Goal: Information Seeking & Learning: Compare options

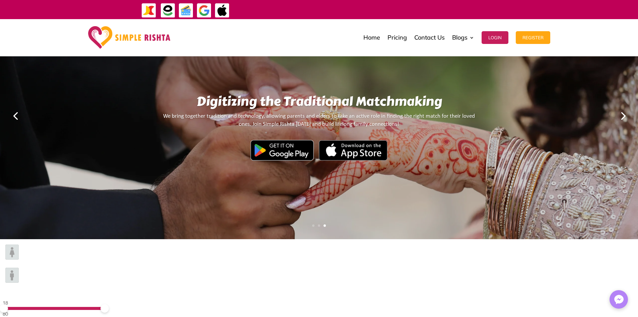
scroll to position [34, 0]
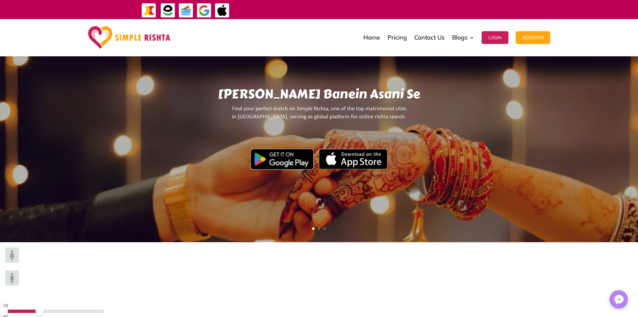
drag, startPoint x: 155, startPoint y: 263, endPoint x: 116, endPoint y: 264, distance: 39.5
click at [104, 301] on div "18 40" at bounding box center [53, 310] width 101 height 19
drag, startPoint x: 93, startPoint y: 261, endPoint x: 106, endPoint y: 262, distance: 12.8
click at [26, 307] on span at bounding box center [21, 311] width 8 height 8
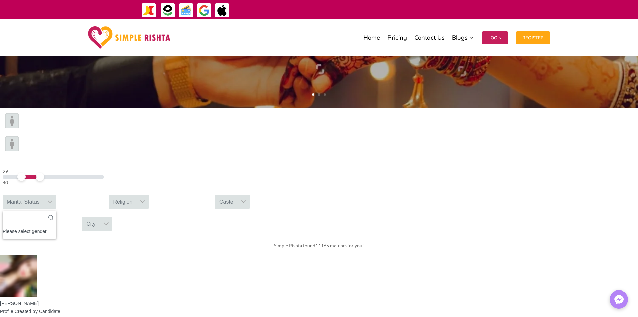
scroll to position [201, 0]
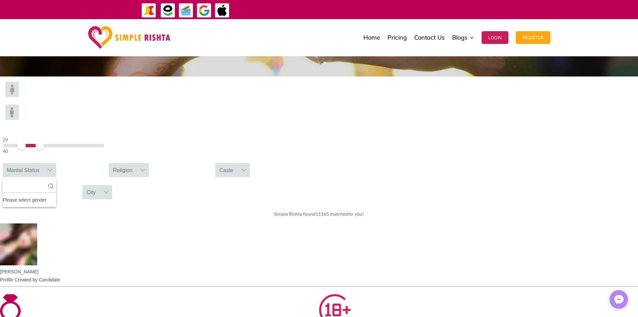
click at [54, 183] on icon at bounding box center [50, 185] width 5 height 5
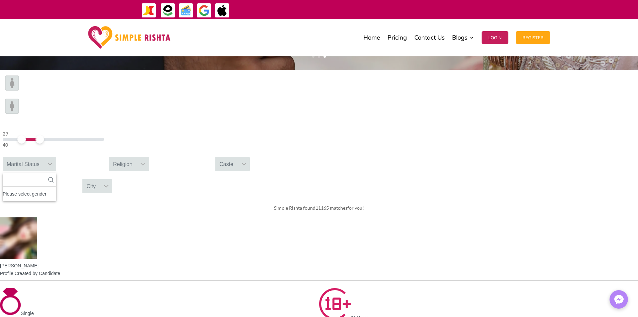
click at [56, 157] on div at bounding box center [50, 164] width 13 height 14
click at [136, 157] on div "Religion" at bounding box center [122, 164] width 27 height 14
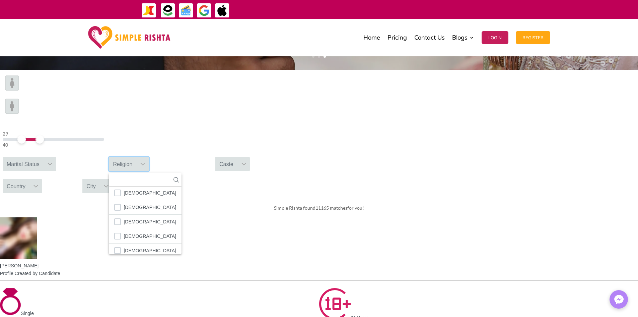
scroll to position [34, 0]
click at [176, 230] on span "[DEMOGRAPHIC_DATA]" at bounding box center [150, 234] width 53 height 9
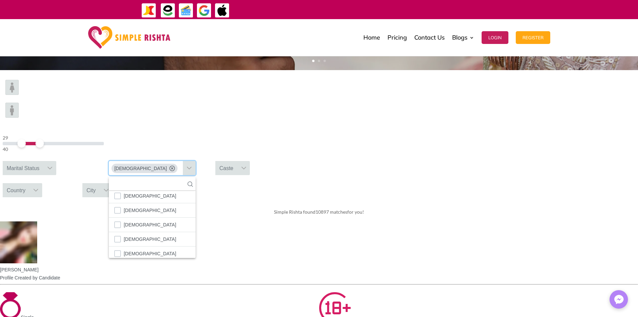
scroll to position [37, 0]
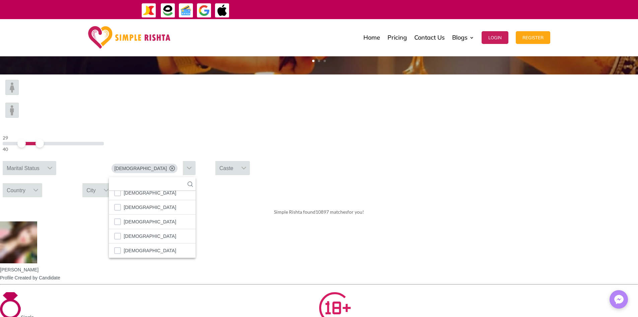
click at [238, 161] on div "Caste" at bounding box center [226, 168] width 22 height 14
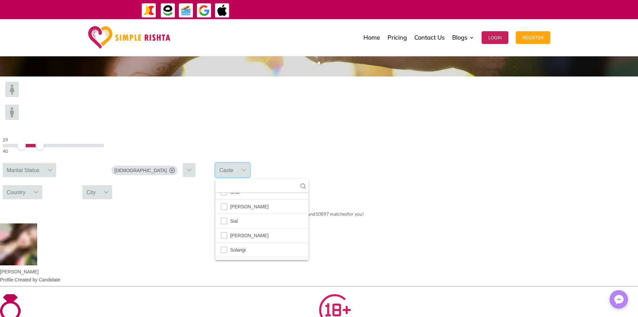
scroll to position [0, 0]
click at [238, 163] on div "Caste" at bounding box center [226, 170] width 22 height 14
click at [29, 185] on div "Country" at bounding box center [16, 192] width 27 height 14
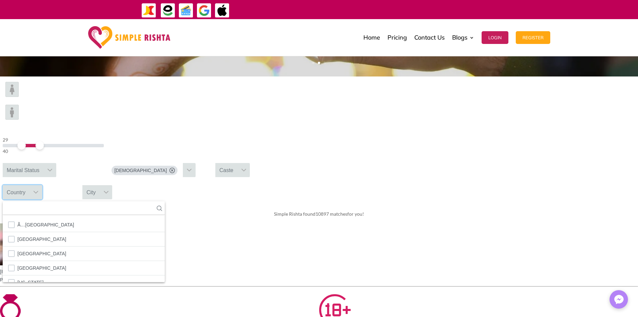
scroll to position [7, 1]
click at [165, 201] on input "text" at bounding box center [84, 208] width 162 height 14
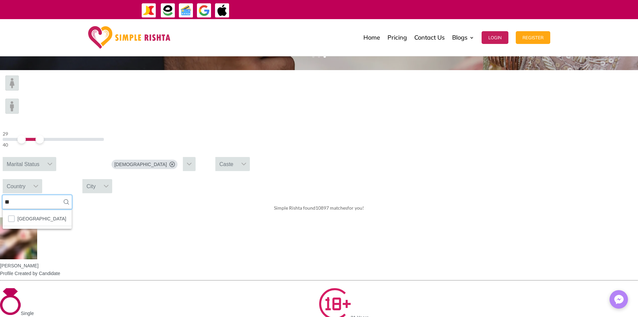
type input "*"
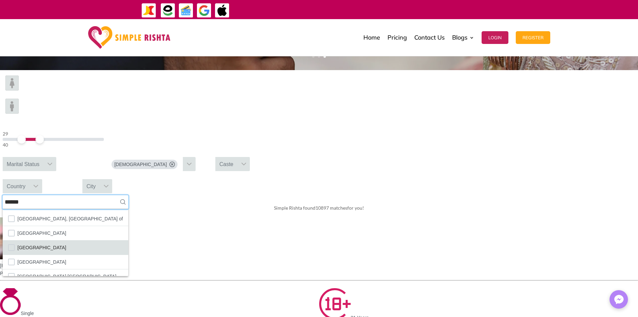
type input "******"
click at [66, 243] on span "[GEOGRAPHIC_DATA]" at bounding box center [41, 247] width 49 height 9
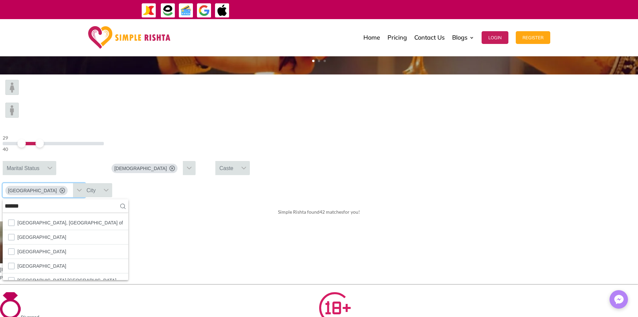
click at [600, 202] on div "Simple Rishta found 42 matches for you!" at bounding box center [319, 211] width 638 height 19
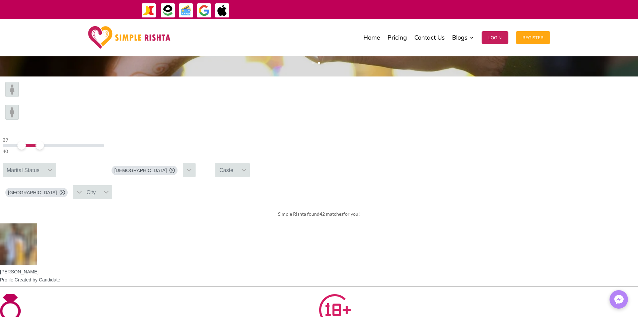
click at [44, 163] on div "Marital Status" at bounding box center [23, 170] width 41 height 14
click at [56, 195] on div "Please select gender" at bounding box center [30, 199] width 54 height 9
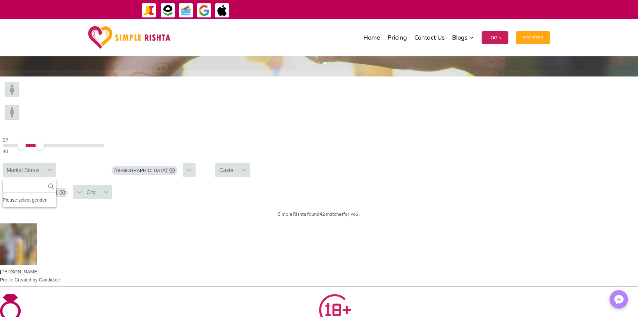
click at [56, 195] on div "Please select gender" at bounding box center [30, 199] width 54 height 9
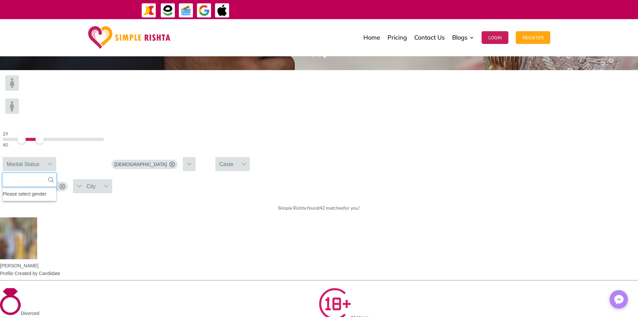
click at [56, 173] on input "text" at bounding box center [30, 180] width 54 height 14
type input "****"
click at [242, 71] on div "29 40 Marital Status **** No results found No results found No available option…" at bounding box center [319, 134] width 638 height 128
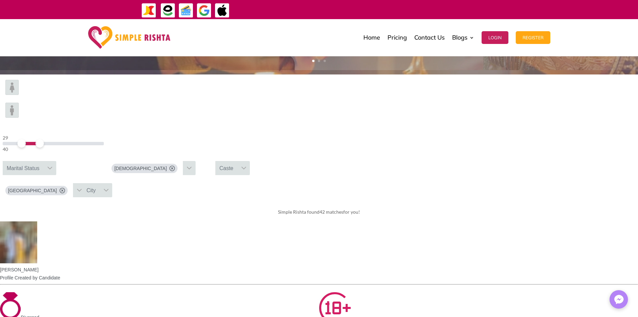
click at [44, 161] on div "Marital Status" at bounding box center [23, 168] width 41 height 14
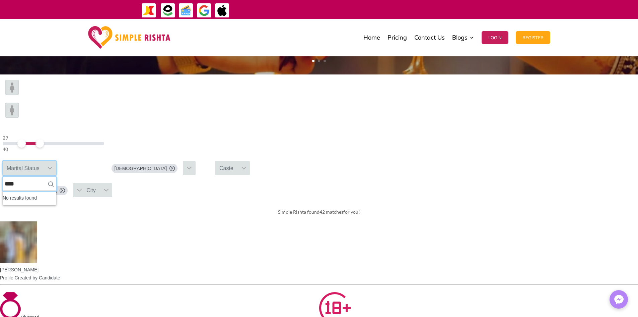
click at [56, 177] on input "****" at bounding box center [30, 184] width 54 height 14
click at [56, 193] on li "No results found" at bounding box center [30, 197] width 54 height 9
click at [44, 161] on div "Marital Status" at bounding box center [23, 168] width 41 height 14
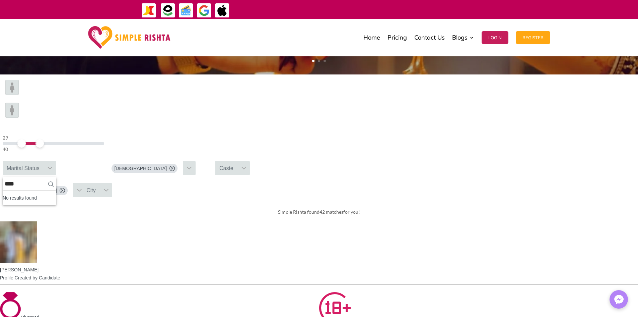
click at [44, 161] on div "Marital Status" at bounding box center [23, 168] width 41 height 14
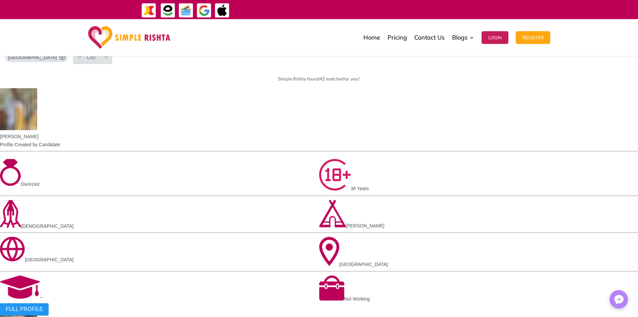
scroll to position [356, 0]
